Goal: Communication & Community: Answer question/provide support

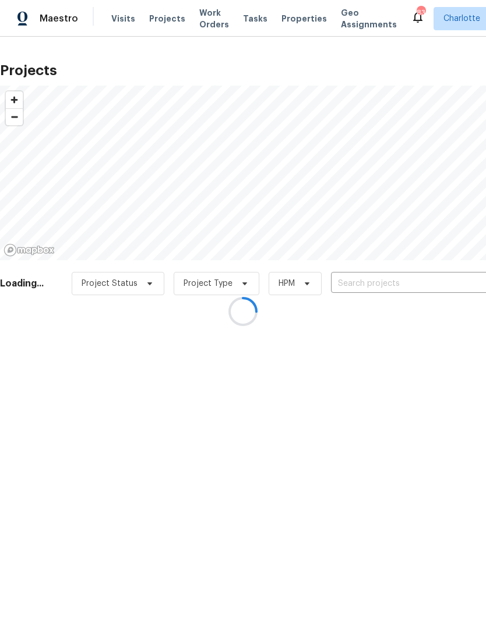
click at [414, 288] on div at bounding box center [243, 311] width 486 height 623
click at [408, 287] on div at bounding box center [243, 311] width 486 height 623
click at [407, 281] on div at bounding box center [243, 311] width 486 height 623
click at [411, 281] on div at bounding box center [243, 311] width 486 height 623
click at [408, 281] on div at bounding box center [243, 311] width 486 height 623
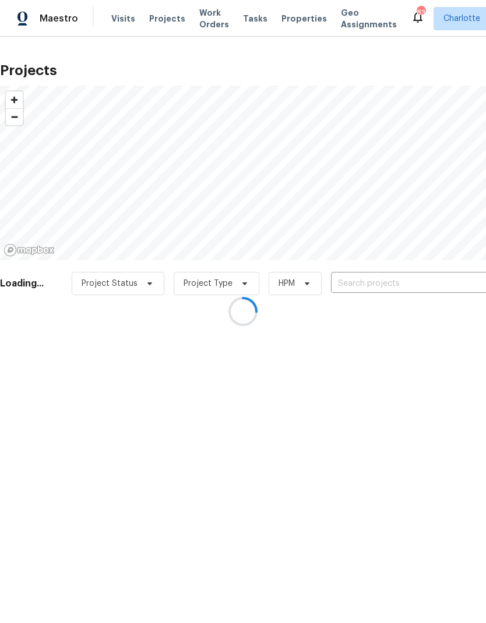
click at [411, 282] on div at bounding box center [243, 311] width 486 height 623
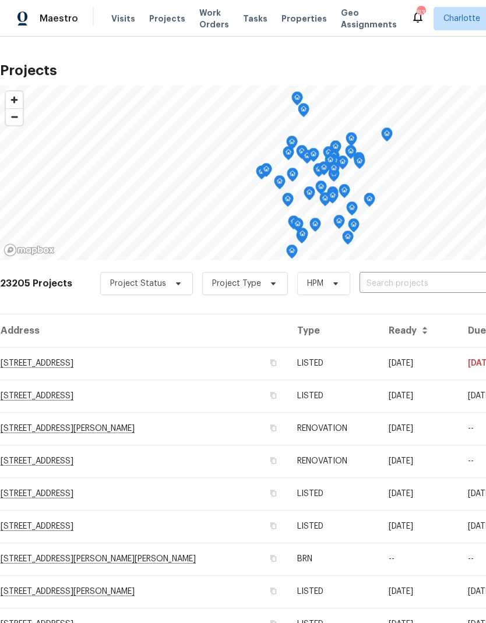
click at [392, 289] on input "text" at bounding box center [425, 284] width 133 height 18
type input "1131 summ"
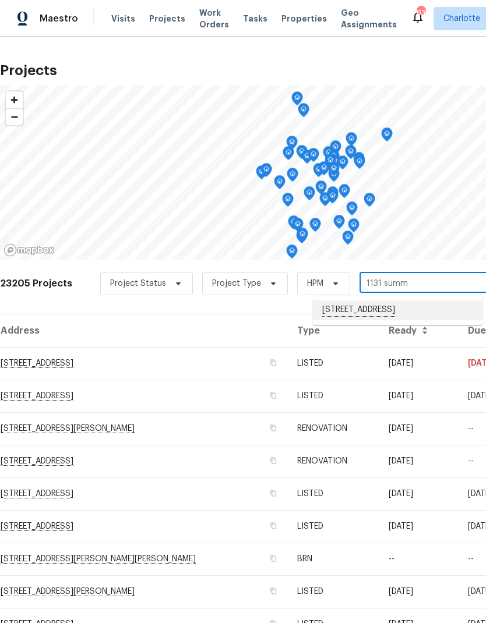
click at [430, 310] on li "1131 Summit Hills Dr, Charlotte, NC 28214" at bounding box center [397, 310] width 169 height 20
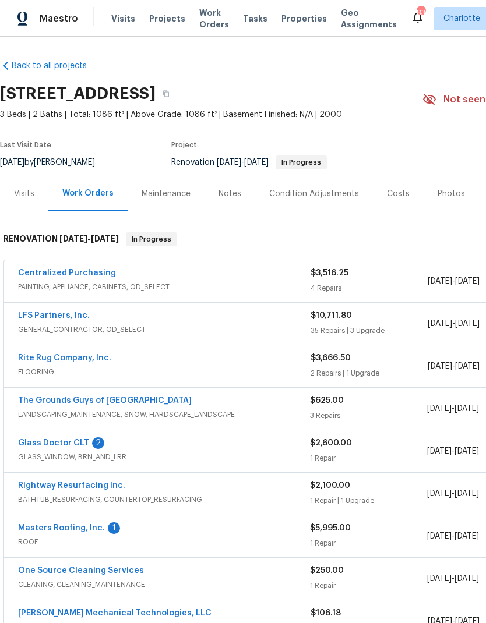
click at [43, 530] on link "Masters Roofing, Inc." at bounding box center [61, 528] width 87 height 8
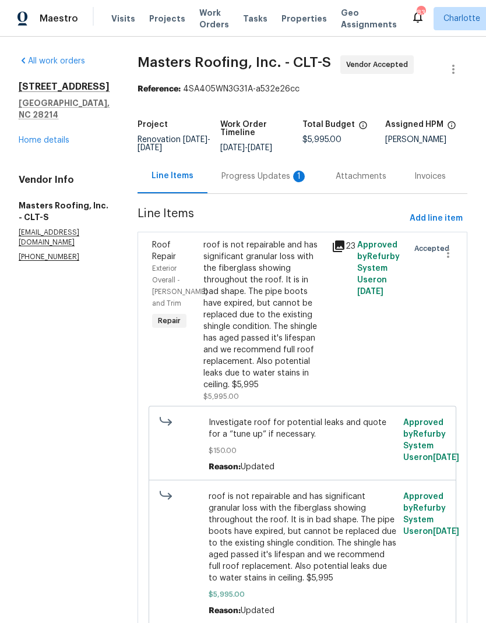
click at [268, 181] on div "Progress Updates 1" at bounding box center [264, 177] width 86 height 12
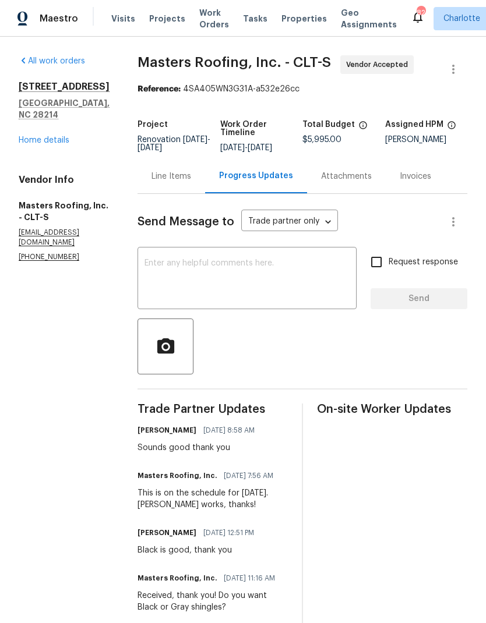
click at [24, 136] on link "Home details" at bounding box center [44, 140] width 51 height 8
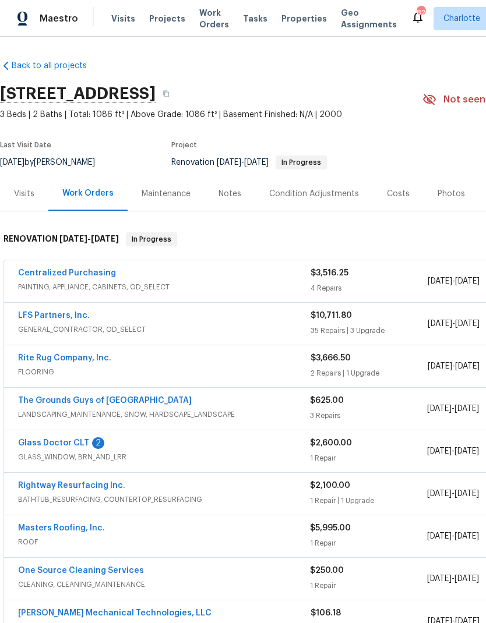
click at [40, 439] on link "Glass Doctor CLT" at bounding box center [53, 443] width 71 height 8
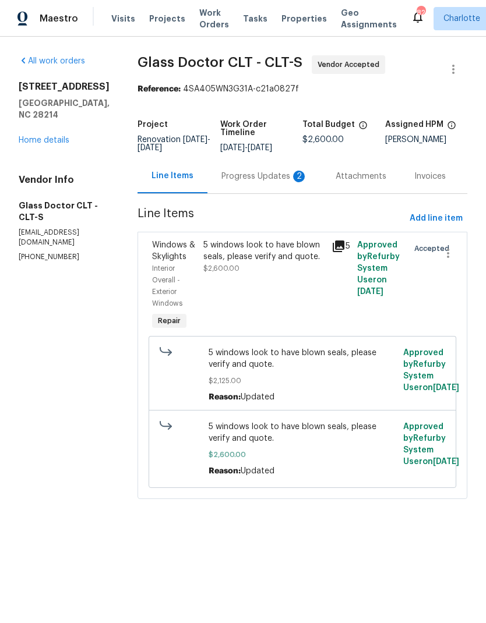
click at [270, 182] on div "Progress Updates 2" at bounding box center [264, 177] width 86 height 12
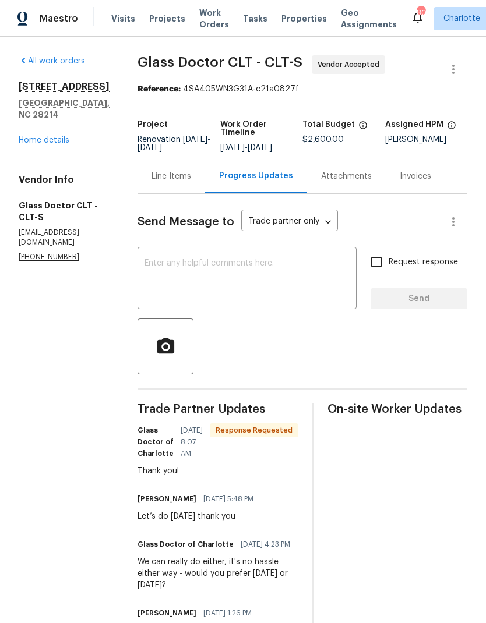
click at [40, 144] on link "Home details" at bounding box center [44, 140] width 51 height 8
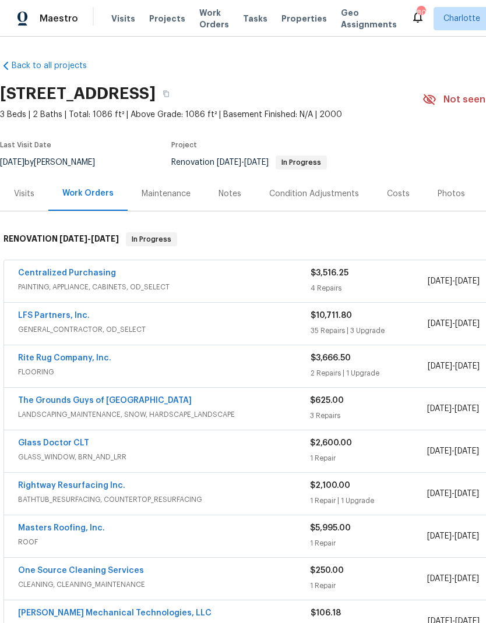
click at [239, 193] on div "Notes" at bounding box center [229, 193] width 51 height 34
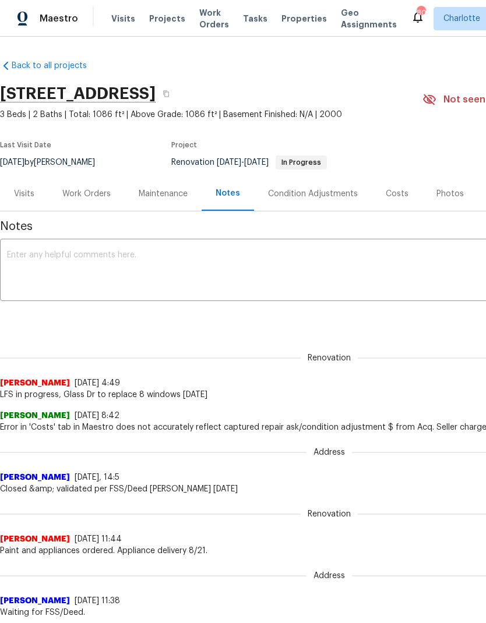
click at [295, 266] on textarea at bounding box center [329, 271] width 644 height 41
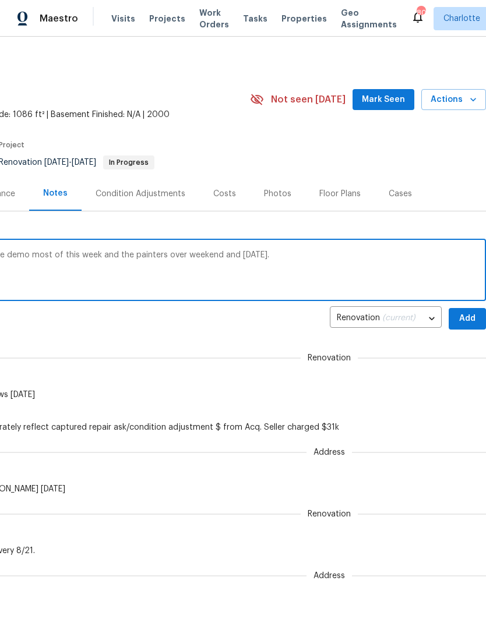
scroll to position [0, 172]
type textarea "Roof replacement scheduled for Tuesday. Tile demo most of this week and the pai…"
click at [471, 315] on span "Add" at bounding box center [467, 318] width 19 height 15
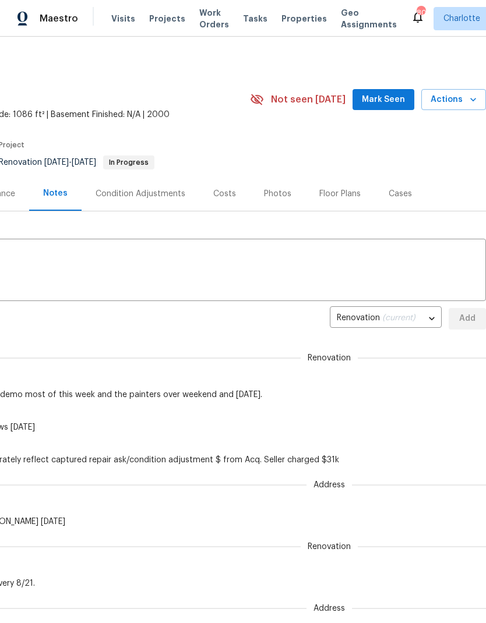
click at [390, 95] on span "Mark Seen" at bounding box center [383, 100] width 43 height 15
click at [159, 16] on span "Projects" at bounding box center [167, 19] width 36 height 12
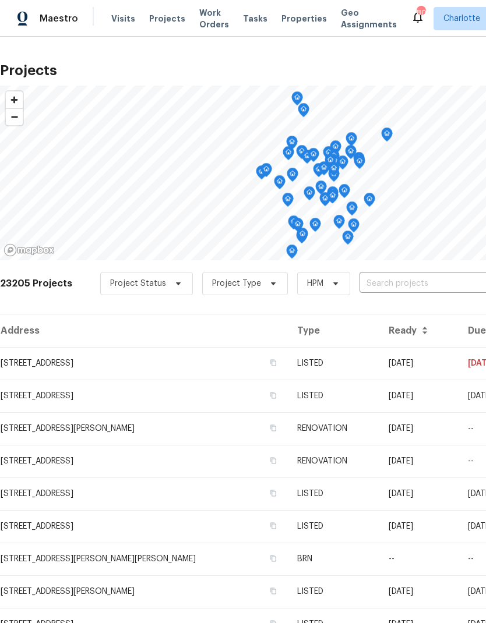
click at [437, 279] on input "text" at bounding box center [425, 284] width 133 height 18
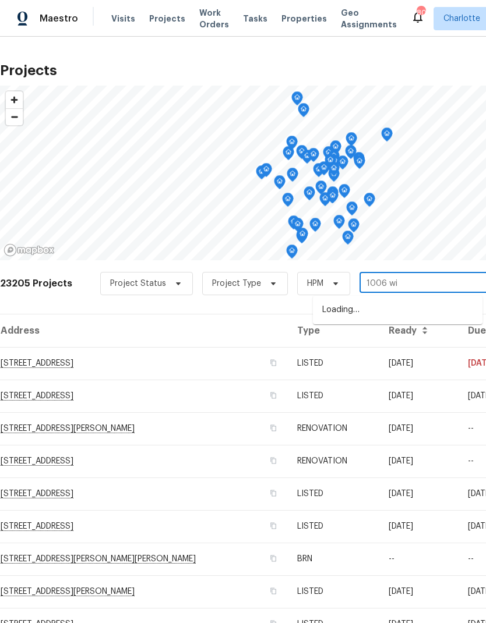
type input "1006 wil"
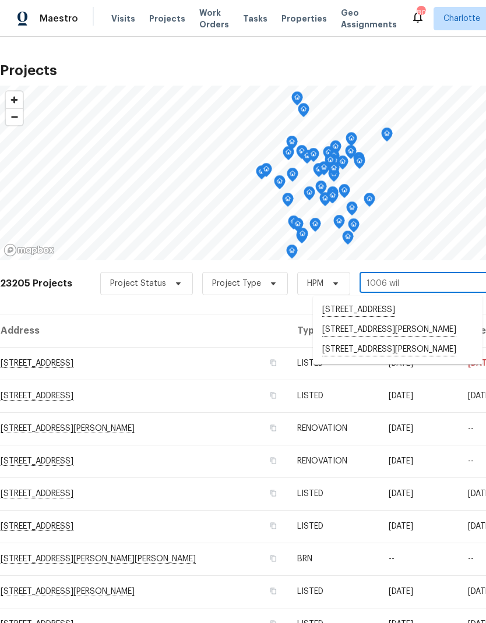
click at [407, 340] on li "[STREET_ADDRESS][PERSON_NAME]" at bounding box center [397, 330] width 169 height 20
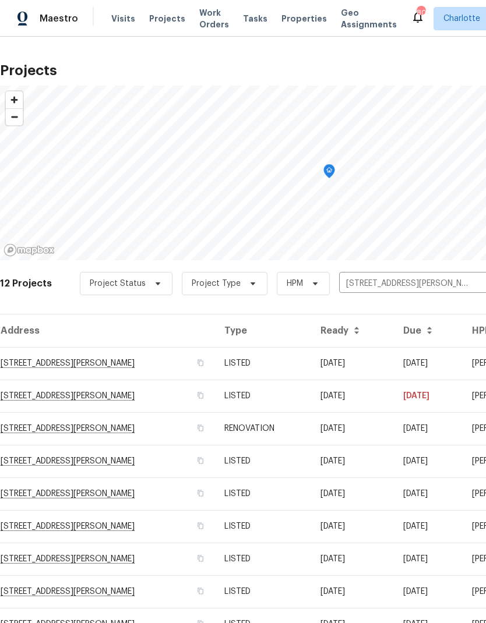
click at [394, 370] on td "07/23/25" at bounding box center [352, 363] width 83 height 33
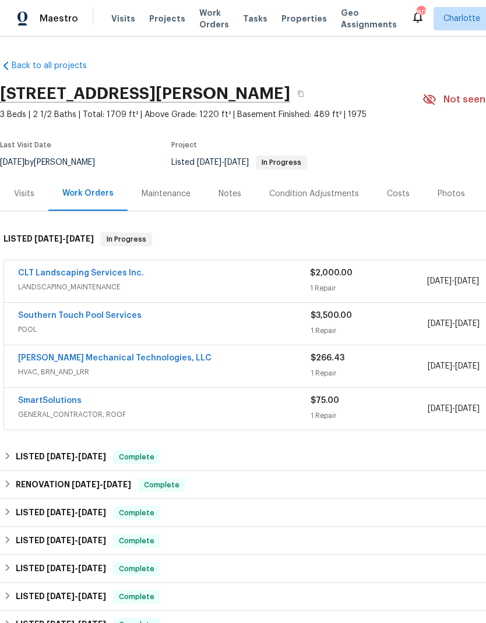
click at [36, 274] on link "CLT Landscaping Services Inc." at bounding box center [81, 273] width 126 height 8
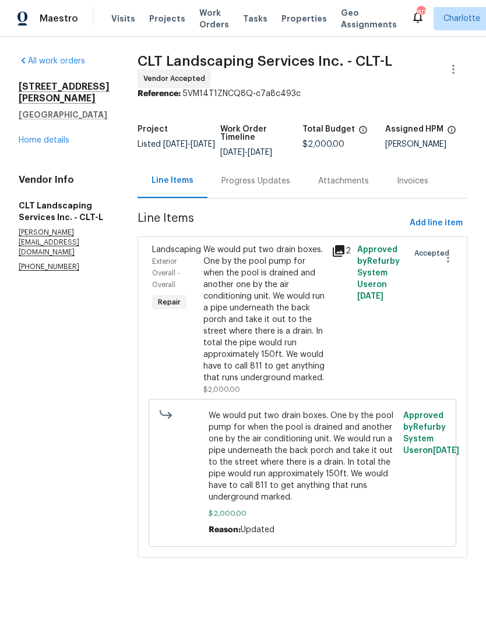
click at [242, 186] on div "Progress Updates" at bounding box center [255, 181] width 69 height 12
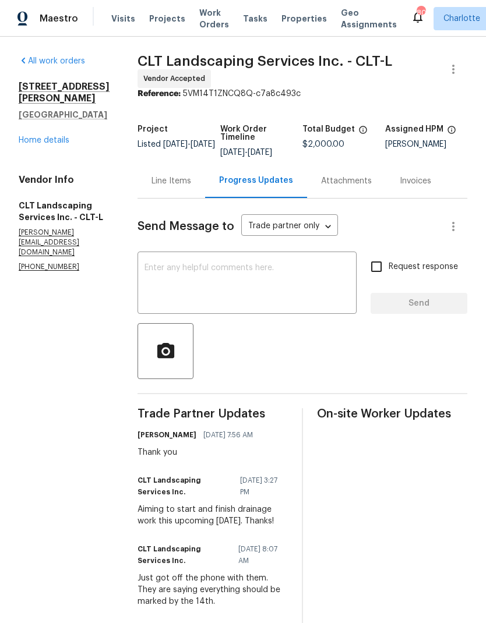
click at [305, 280] on textarea at bounding box center [246, 284] width 205 height 41
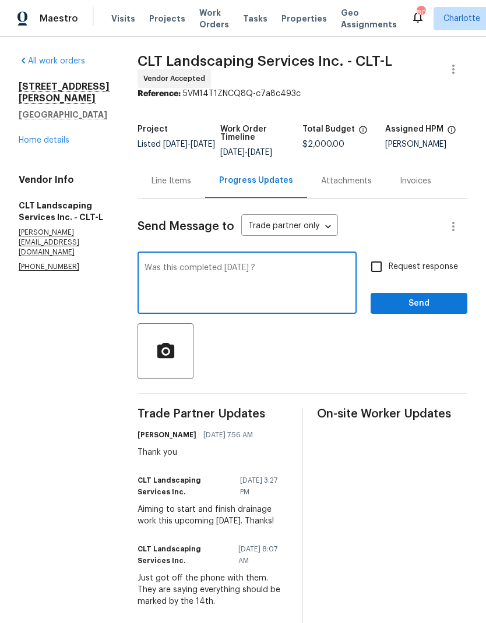
type textarea "Was this completed Monday ?"
click at [376, 265] on input "Request response" at bounding box center [376, 266] width 24 height 24
checkbox input "true"
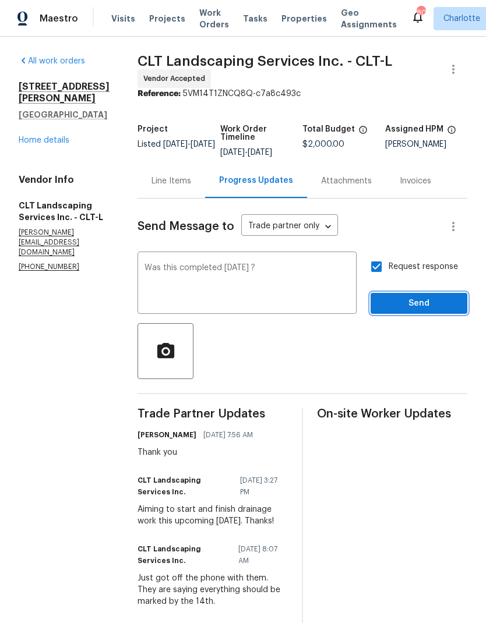
click at [427, 301] on span "Send" at bounding box center [419, 303] width 78 height 15
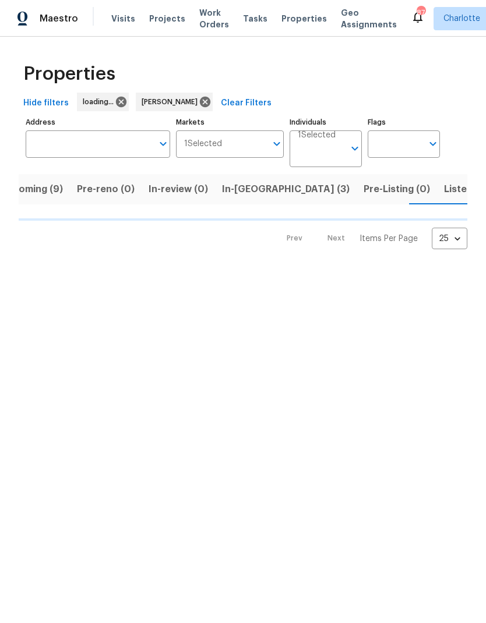
scroll to position [0, 27]
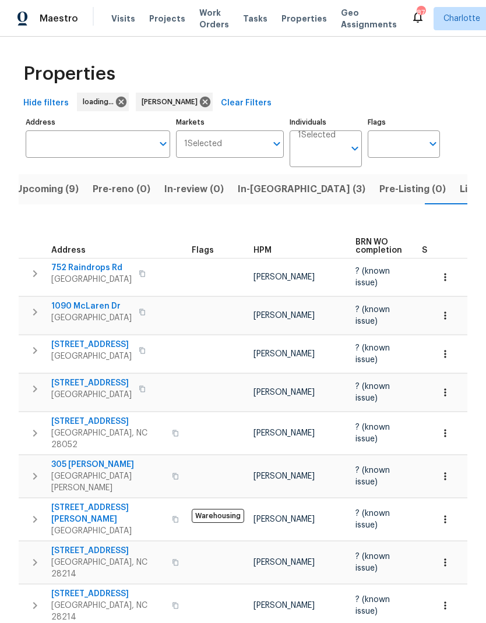
scroll to position [0, 27]
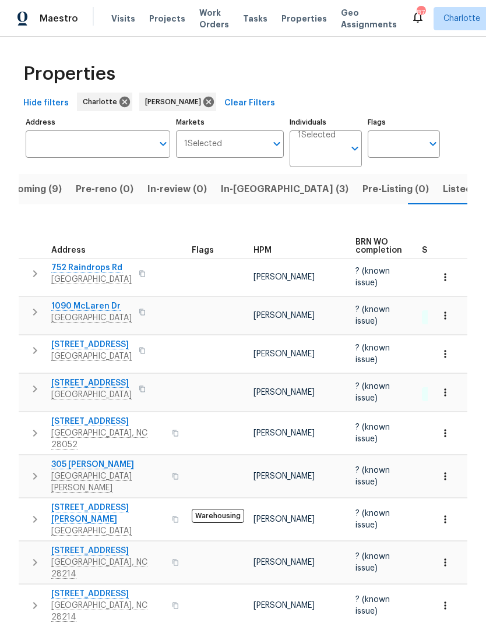
click at [252, 196] on span "In-reno (3)" at bounding box center [285, 189] width 128 height 16
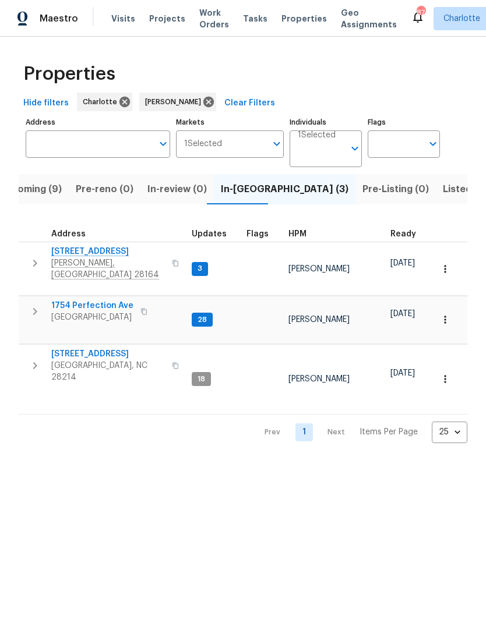
click at [37, 256] on icon "button" at bounding box center [35, 263] width 14 height 14
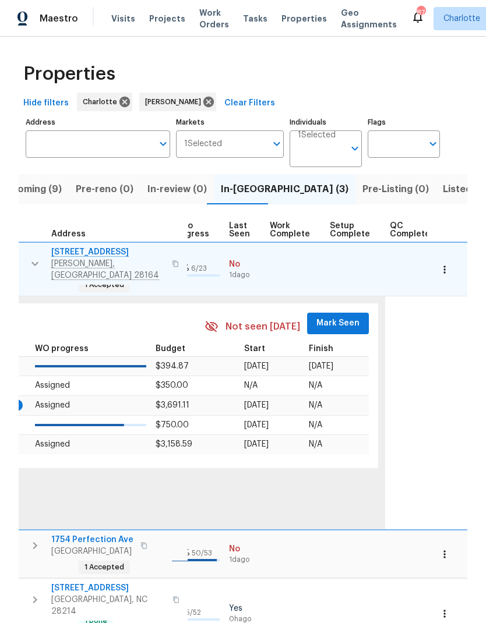
scroll to position [0, 540]
click at [334, 316] on span "Mark Seen" at bounding box center [337, 323] width 43 height 15
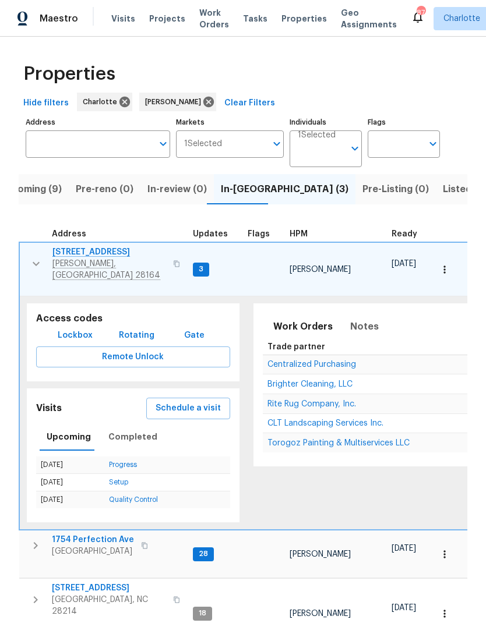
scroll to position [0, 0]
click at [31, 257] on icon "button" at bounding box center [36, 264] width 14 height 14
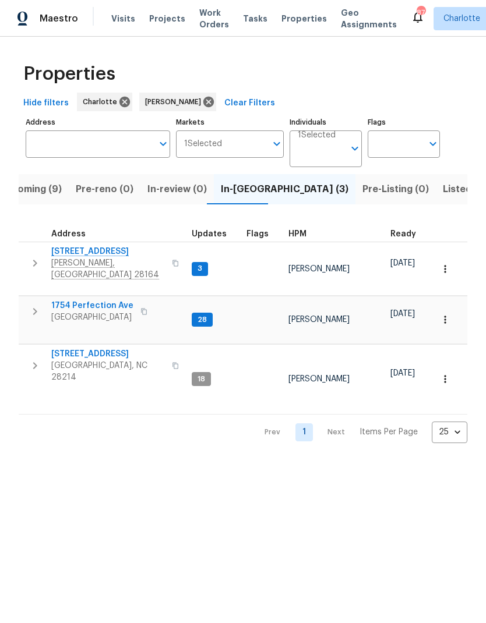
click at [33, 305] on icon "button" at bounding box center [35, 312] width 14 height 14
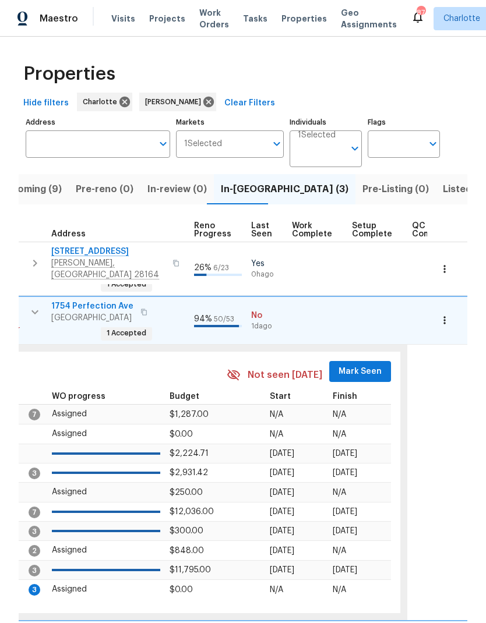
scroll to position [0, 530]
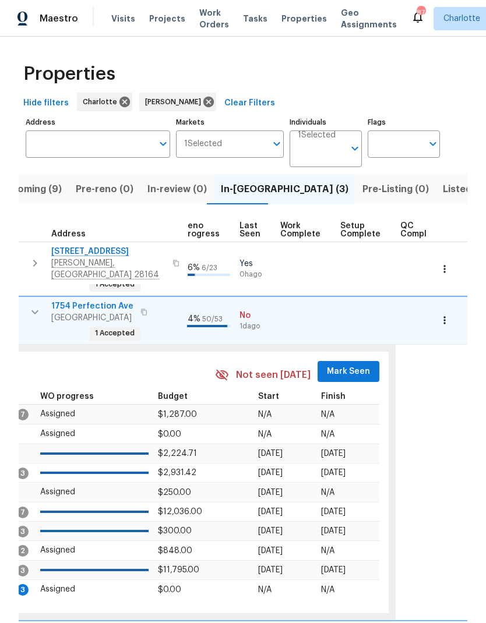
click at [343, 364] on span "Mark Seen" at bounding box center [348, 371] width 43 height 15
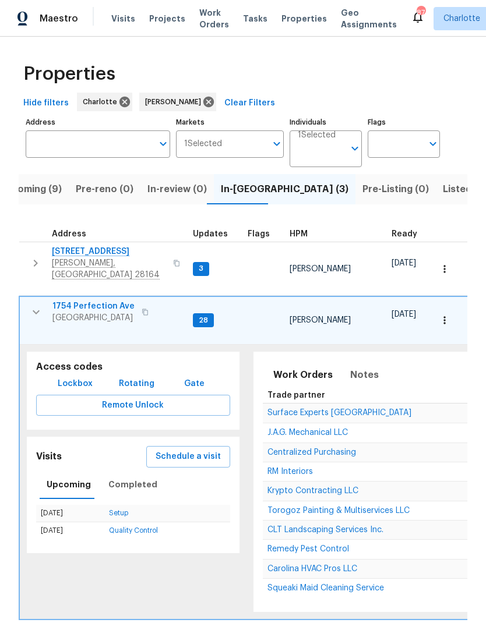
scroll to position [9, 0]
click at [32, 305] on icon "button" at bounding box center [36, 312] width 14 height 14
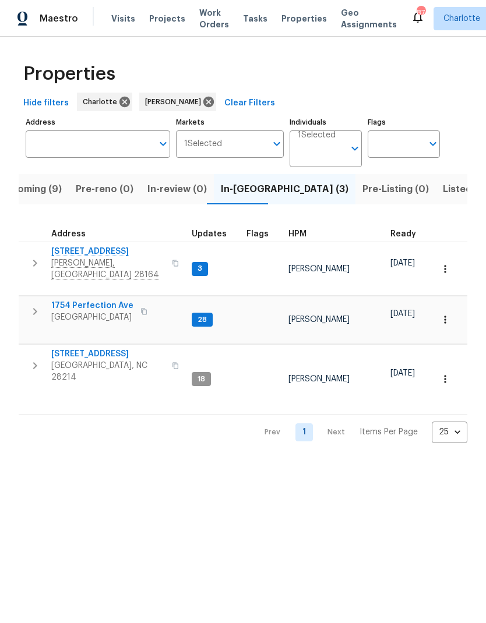
click at [41, 359] on icon "button" at bounding box center [35, 366] width 14 height 14
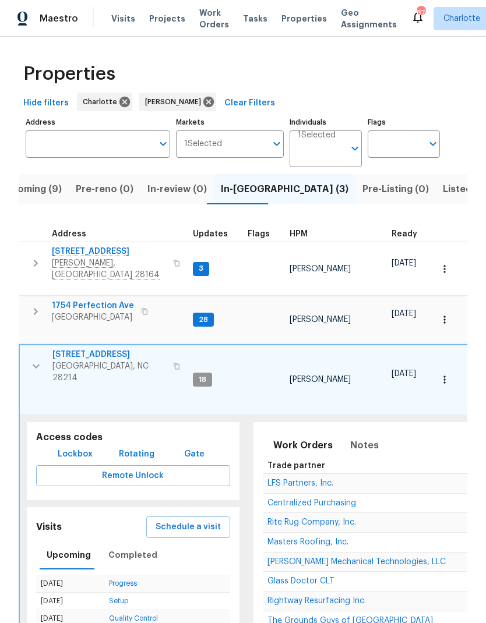
scroll to position [0, 0]
click at [34, 359] on icon "button" at bounding box center [36, 366] width 14 height 14
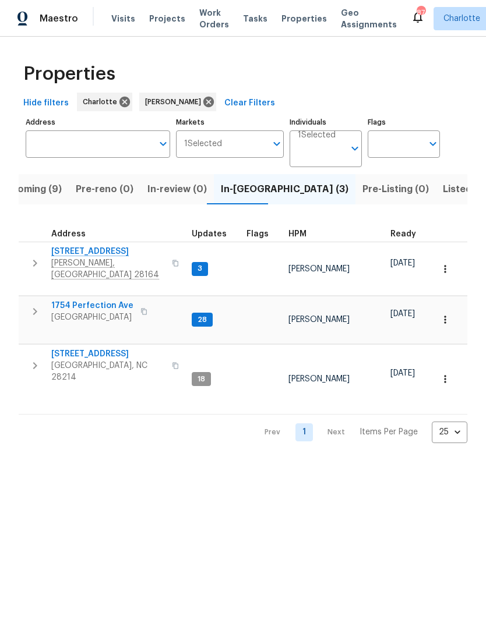
click at [37, 263] on icon "button" at bounding box center [35, 263] width 14 height 14
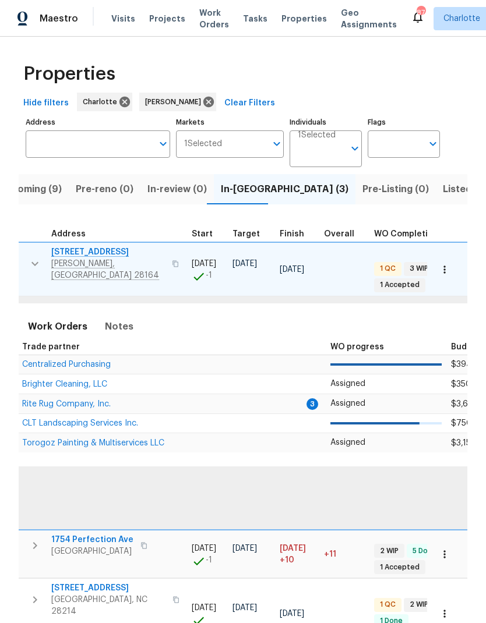
scroll to position [0, 246]
click at [56, 400] on span "Rite Rug Company, Inc." at bounding box center [66, 404] width 88 height 8
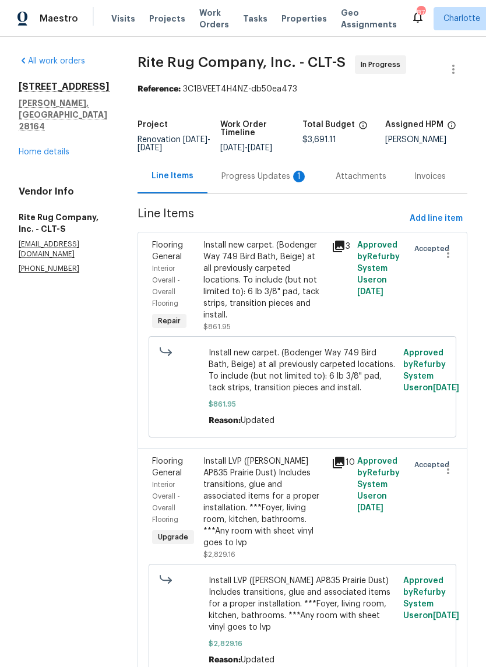
click at [261, 179] on div "Progress Updates 1" at bounding box center [264, 177] width 86 height 12
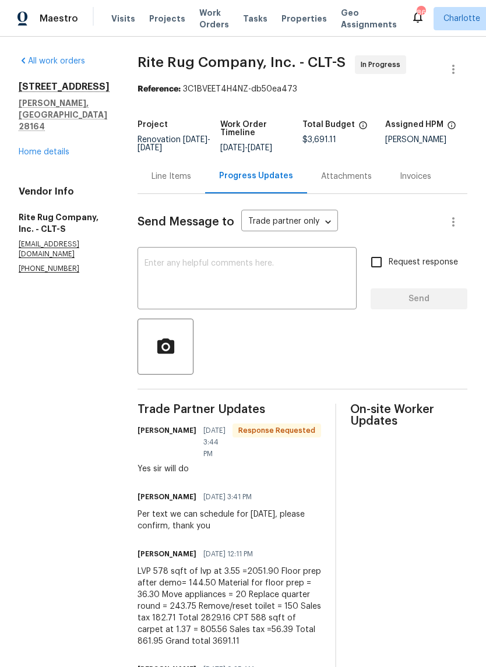
click at [309, 277] on textarea at bounding box center [246, 279] width 205 height 41
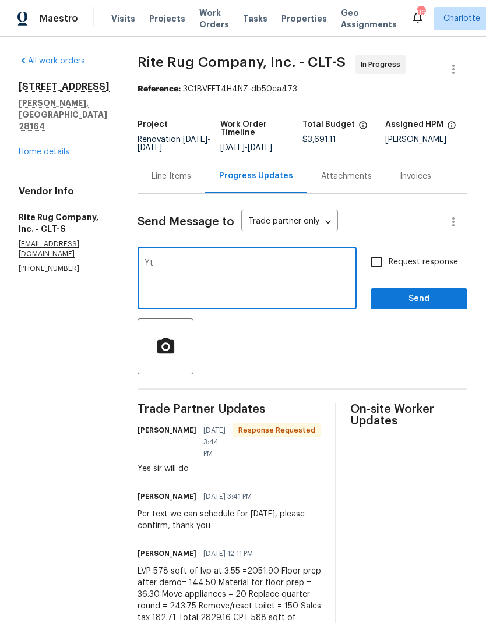
type textarea "Y"
type textarea "Thank you"
click at [437, 306] on span "Send" at bounding box center [419, 299] width 78 height 15
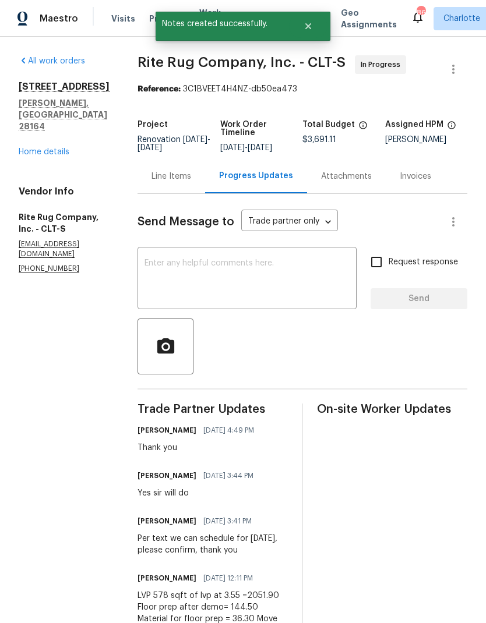
click at [24, 148] on link "Home details" at bounding box center [44, 152] width 51 height 8
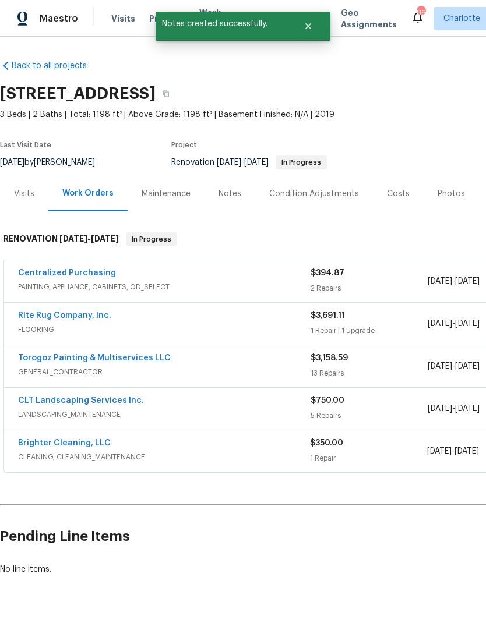
click at [19, 439] on link "Brighter Cleaning, LLC" at bounding box center [64, 443] width 93 height 8
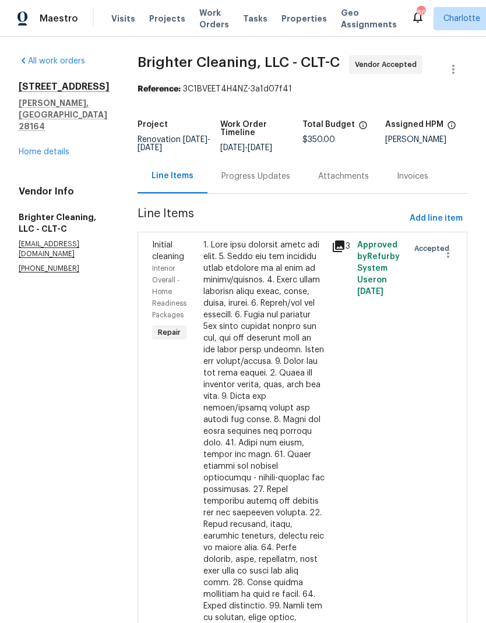
click at [259, 181] on div "Progress Updates" at bounding box center [255, 177] width 69 height 12
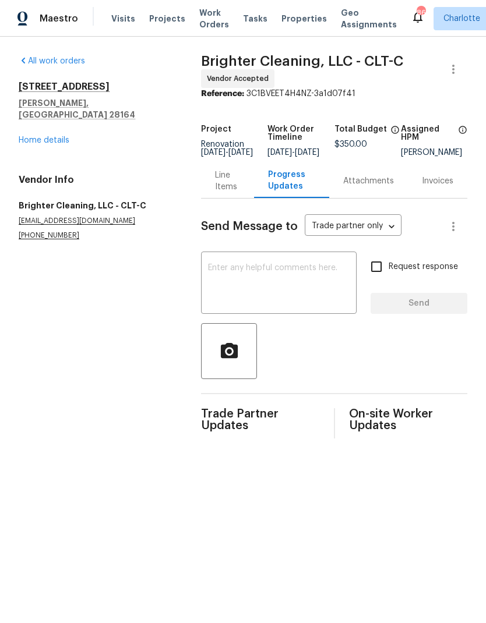
click at [277, 284] on textarea at bounding box center [278, 284] width 141 height 41
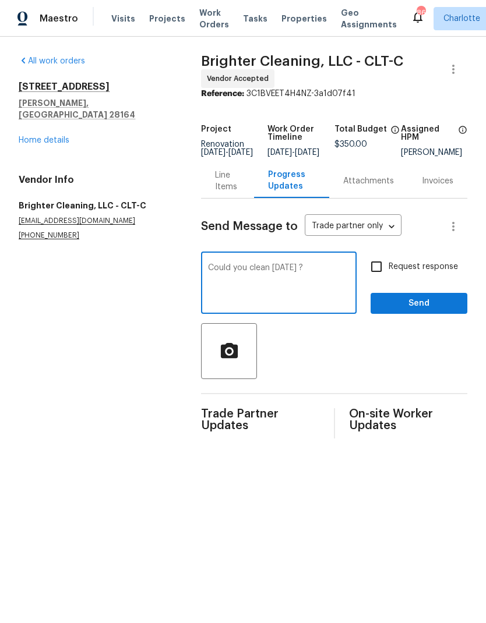
type textarea "Could you clean on Monday ?"
click at [380, 279] on input "Request response" at bounding box center [376, 266] width 24 height 24
checkbox input "true"
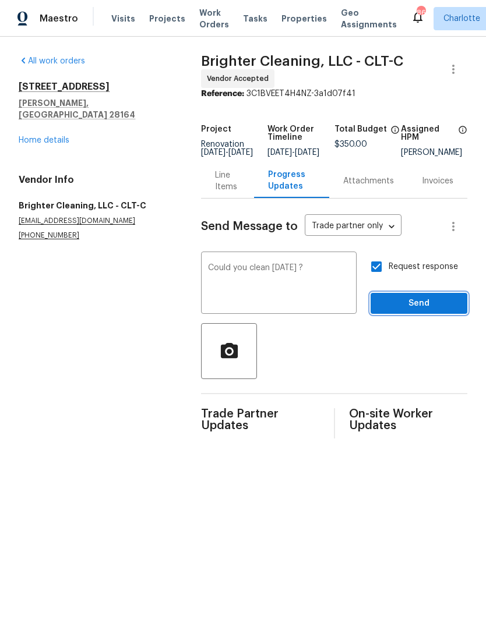
click at [420, 311] on span "Send" at bounding box center [419, 303] width 78 height 15
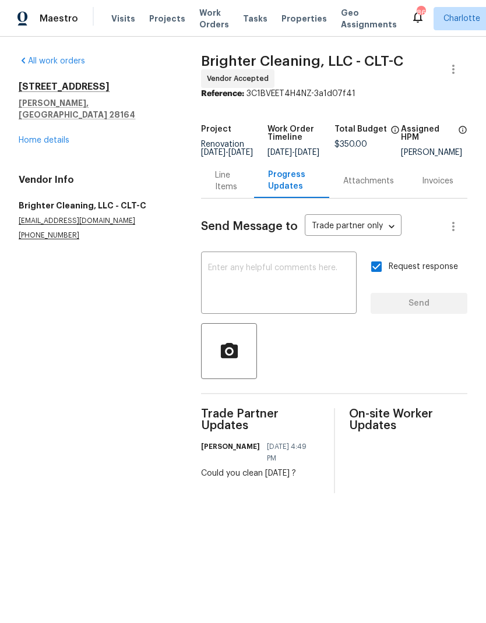
click at [35, 136] on link "Home details" at bounding box center [44, 140] width 51 height 8
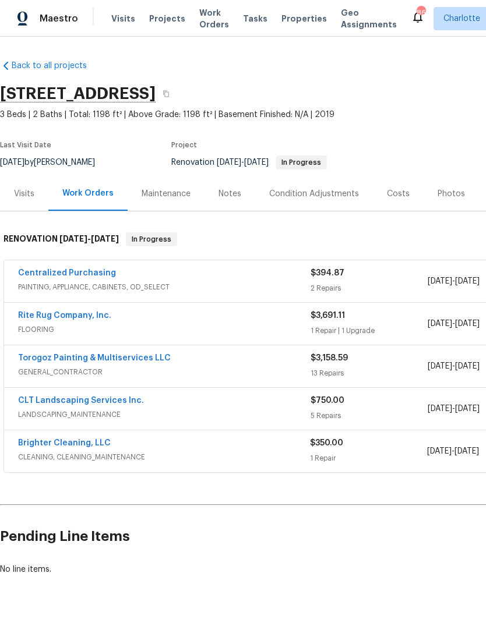
click at [101, 399] on link "CLT Landscaping Services Inc." at bounding box center [81, 400] width 126 height 8
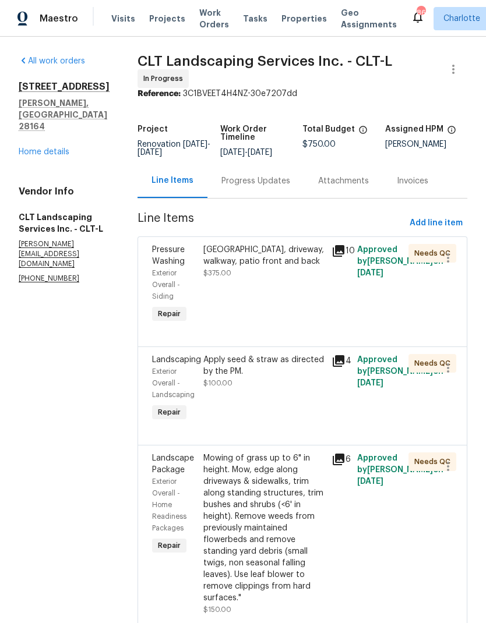
click at [265, 198] on div "Progress Updates" at bounding box center [255, 181] width 97 height 34
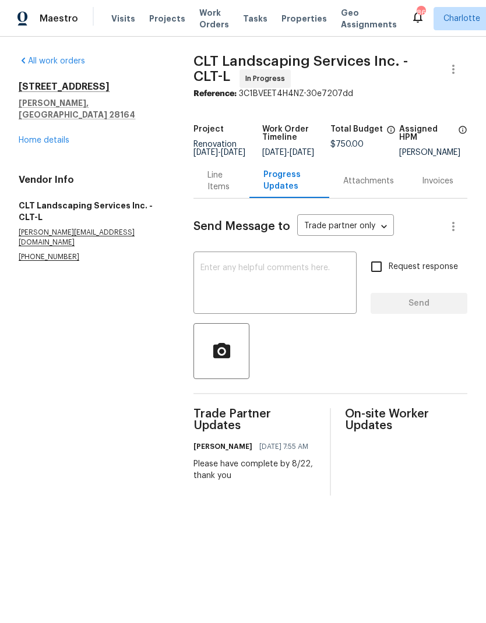
click at [34, 136] on link "Home details" at bounding box center [44, 140] width 51 height 8
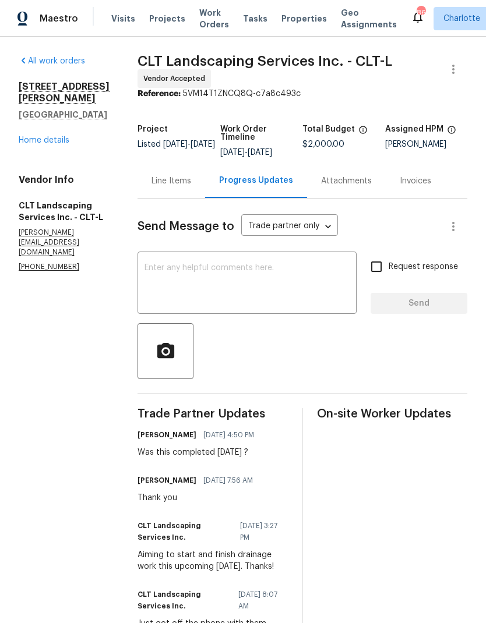
click at [39, 121] on div "[STREET_ADDRESS][PERSON_NAME] Home details" at bounding box center [64, 113] width 91 height 65
click at [19, 136] on link "Home details" at bounding box center [44, 140] width 51 height 8
